Goal: Check status: Check status

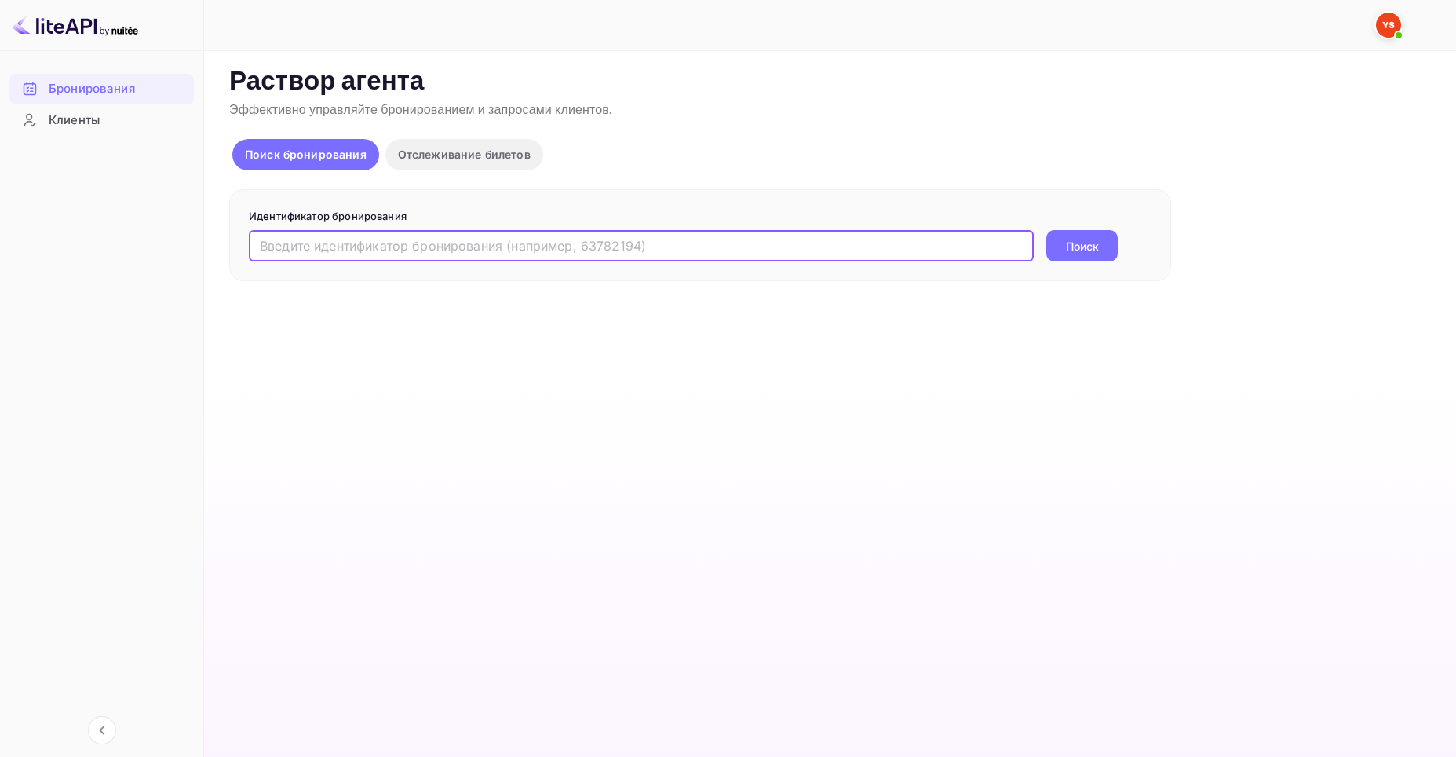
paste input "9941536"
type input "9941536"
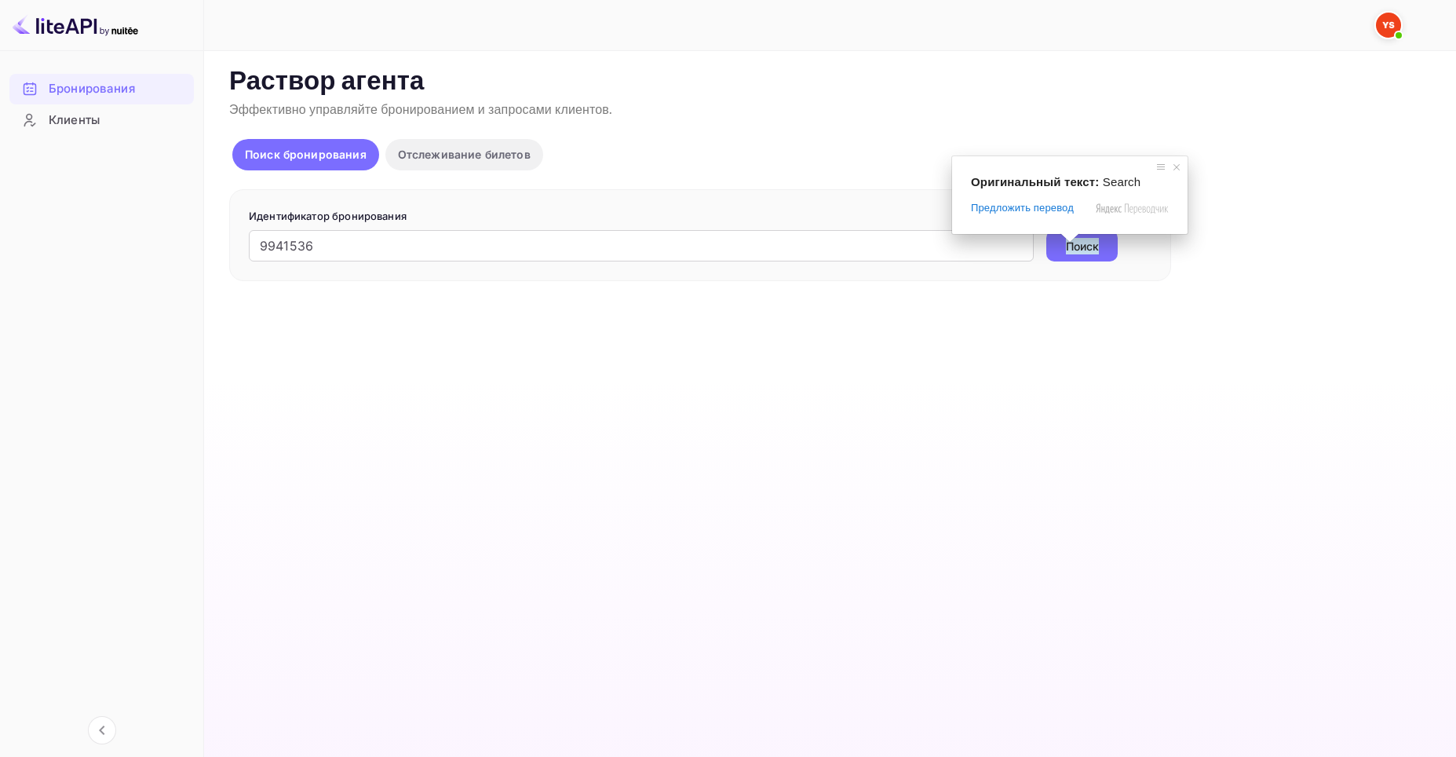
click at [1070, 251] on ya-tr-span "Поиск" at bounding box center [1082, 246] width 33 height 16
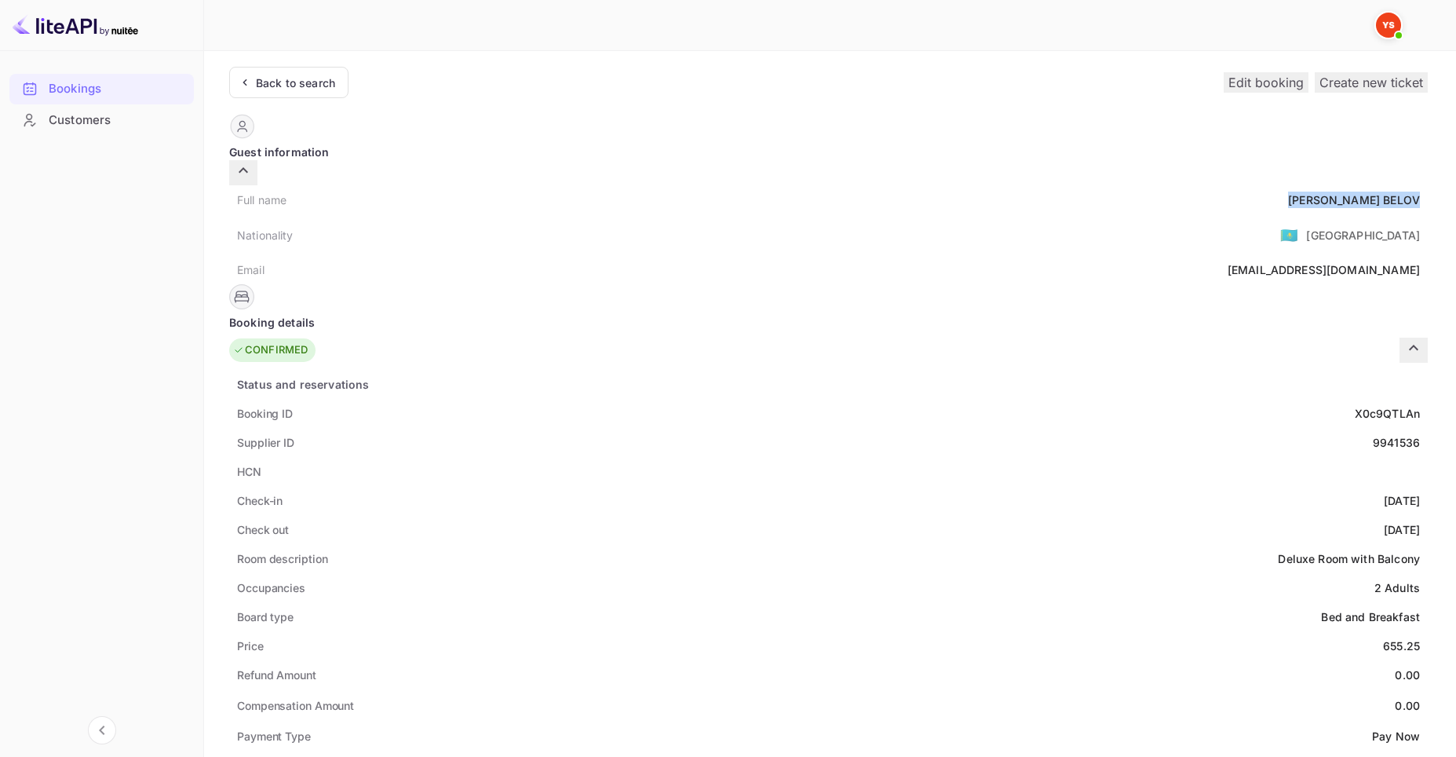
drag, startPoint x: 708, startPoint y: 185, endPoint x: 807, endPoint y: 189, distance: 99.0
click at [1288, 192] on div "[PERSON_NAME]" at bounding box center [1354, 200] width 132 height 16
copy div "[PERSON_NAME]"
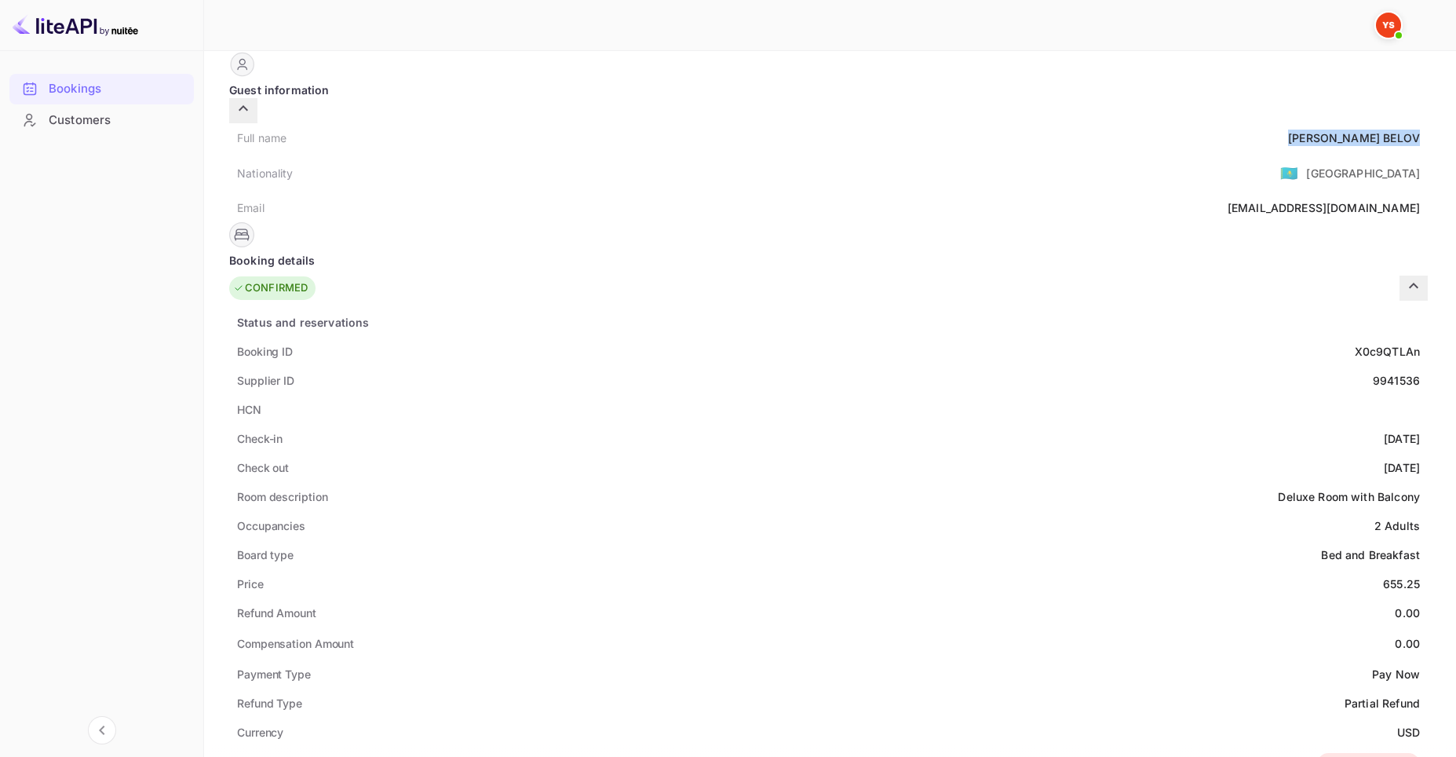
scroll to position [157, 0]
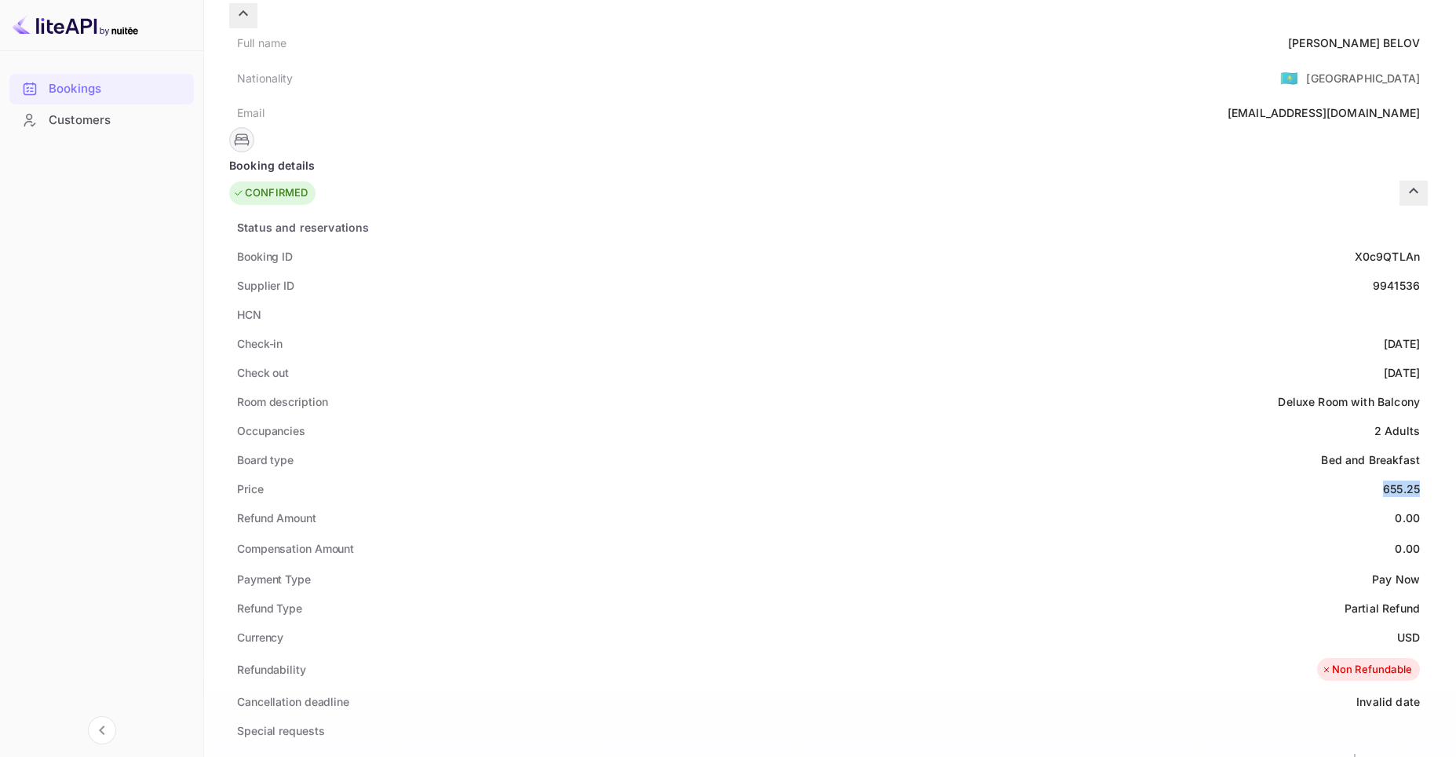
drag, startPoint x: 771, startPoint y: 468, endPoint x: 808, endPoint y: 469, distance: 36.9
click at [808, 474] on div "Price 655.25" at bounding box center [828, 488] width 1199 height 29
copy div "655.25"
drag, startPoint x: 785, startPoint y: 615, endPoint x: 807, endPoint y: 619, distance: 22.3
click at [1397, 630] on ya-tr-span "USD" at bounding box center [1408, 636] width 23 height 13
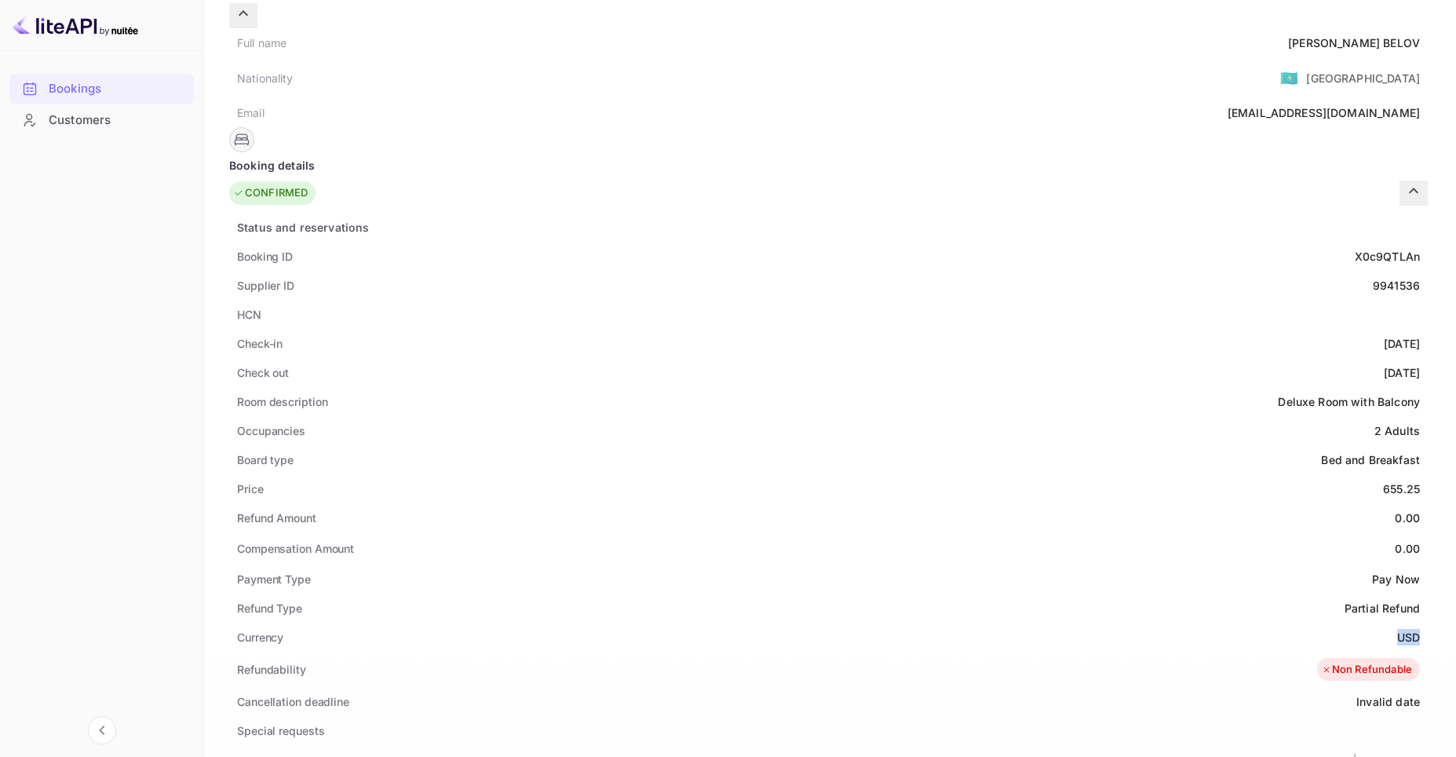
copy ya-tr-span "USD"
